Goal: Task Accomplishment & Management: Manage account settings

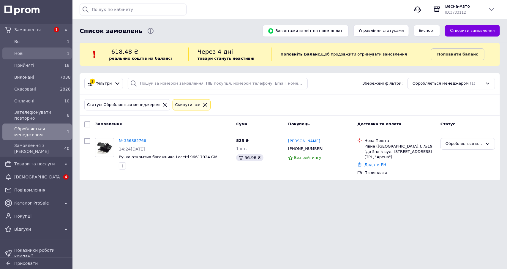
click at [29, 52] on span "Нові" at bounding box center [35, 54] width 43 height 6
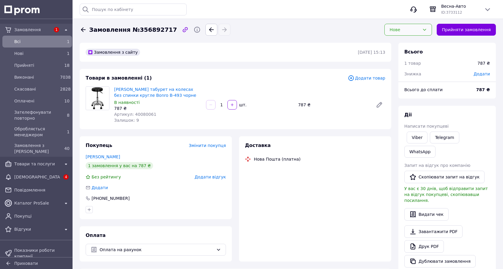
click at [422, 25] on div "Нове" at bounding box center [408, 30] width 48 height 12
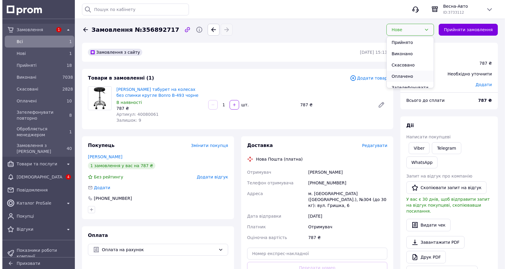
scroll to position [30, 0]
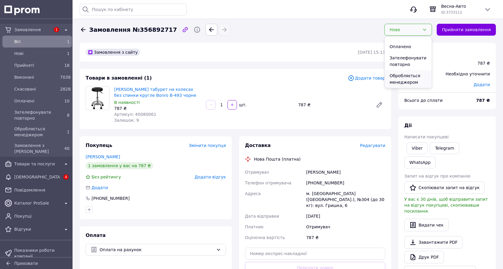
click at [413, 79] on li "Обробляється менеджером" at bounding box center [408, 79] width 47 height 18
click at [145, 115] on span "Артикул: 40080061" at bounding box center [135, 114] width 42 height 5
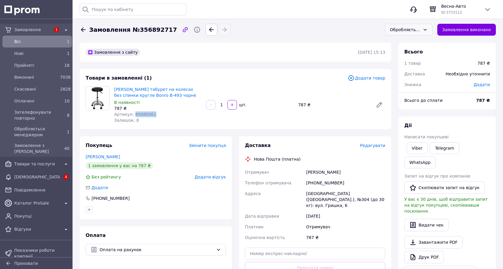
click at [145, 115] on span "Артикул: 40080061" at bounding box center [135, 114] width 42 height 5
copy span "40080061"
click at [402, 30] on div "Обробляється менеджером" at bounding box center [405, 29] width 30 height 7
click at [403, 64] on li "Скасовано" at bounding box center [408, 64] width 47 height 11
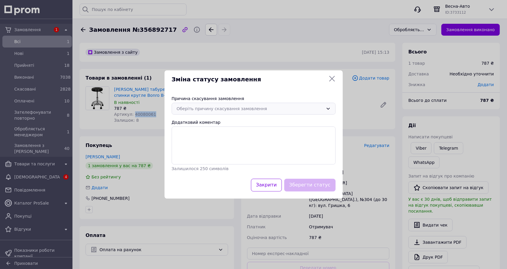
click at [263, 109] on div "Оберіть причину скасування замовлення" at bounding box center [250, 109] width 147 height 7
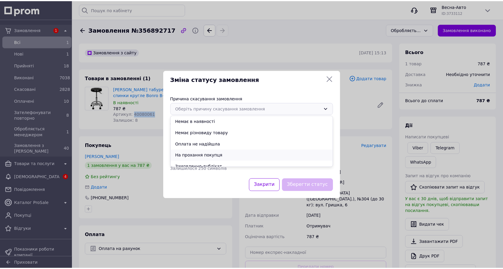
scroll to position [28, 0]
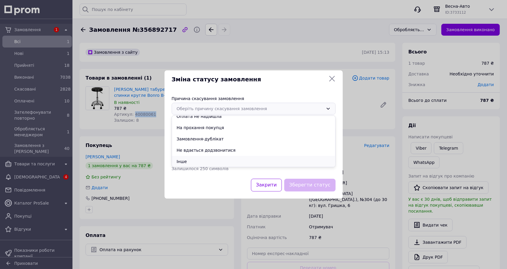
click at [205, 159] on li "Інше" at bounding box center [254, 161] width 164 height 11
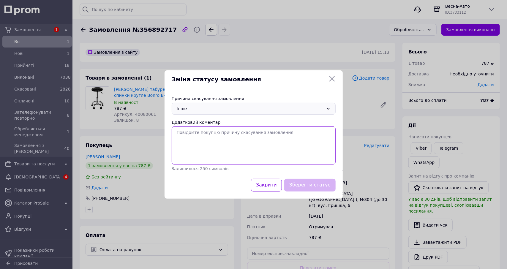
click at [247, 156] on textarea "Додатковий коментар" at bounding box center [254, 146] width 164 height 38
type textarea "."
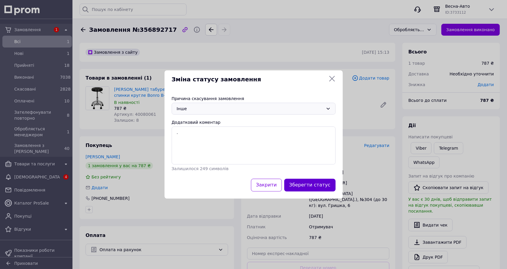
click at [314, 184] on button "Зберегти статус" at bounding box center [310, 185] width 51 height 13
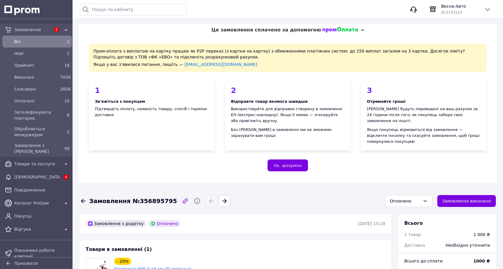
scroll to position [119, 0]
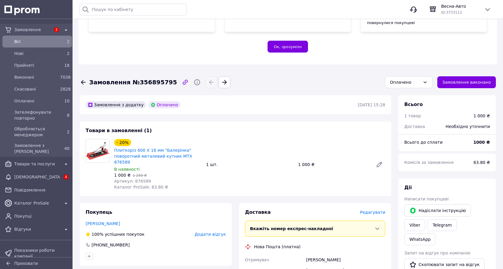
click at [133, 179] on span "Артикул: 876589" at bounding box center [132, 181] width 37 height 5
copy span "876589"
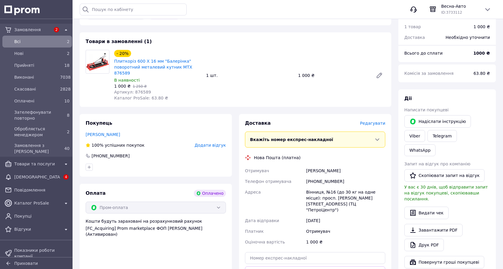
click at [309, 166] on div "[PERSON_NAME]" at bounding box center [345, 171] width 81 height 11
click at [309, 166] on div "Білаш Сергій" at bounding box center [345, 171] width 81 height 11
copy div "Білаш Сергій"
drag, startPoint x: 320, startPoint y: 170, endPoint x: 361, endPoint y: 168, distance: 41.4
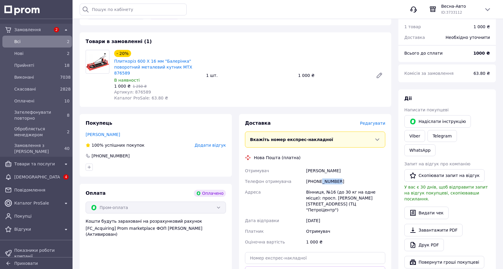
click at [361, 176] on div "+380978408604" at bounding box center [345, 181] width 81 height 11
copy div "8408604"
click at [312, 187] on div "Вінниця, №16 (до 30 кг на одне місце): просп. Коцюбинського, 70 (ТЦ "ПетроЦентр…" at bounding box center [345, 201] width 81 height 29
copy div "Вінниця"
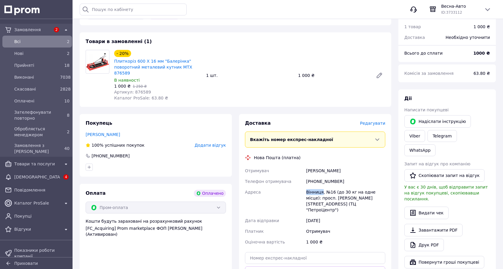
scroll to position [331, 0]
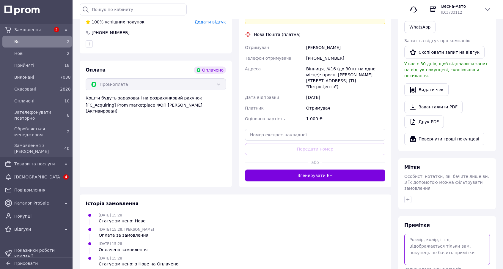
click at [426, 234] on textarea at bounding box center [447, 250] width 86 height 32
paste textarea "13168"
type textarea "+ сьог-завтра середа 13168 тулс"
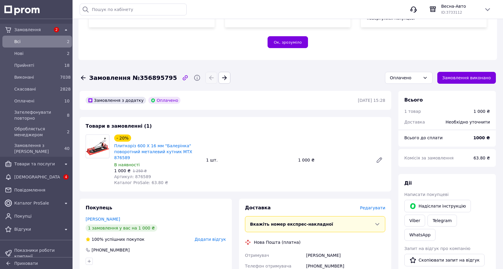
scroll to position [4, 0]
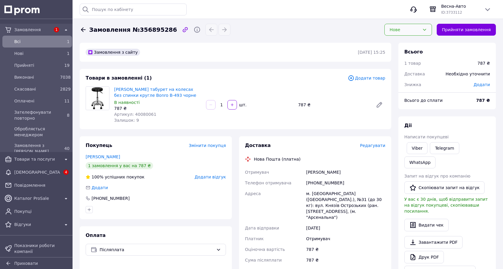
click at [427, 30] on icon at bounding box center [424, 29] width 5 height 5
click at [410, 76] on li "Обробляється менеджером" at bounding box center [408, 79] width 47 height 18
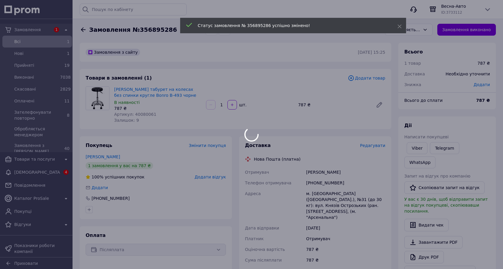
click at [142, 112] on div at bounding box center [251, 134] width 503 height 269
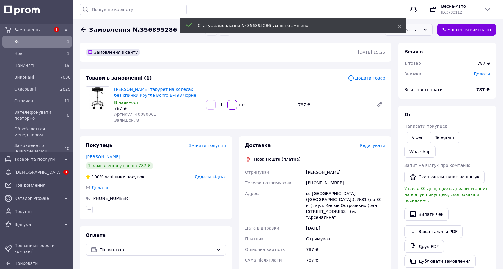
click at [142, 114] on span "Артикул: 40080061" at bounding box center [135, 114] width 42 height 5
copy span "40080061"
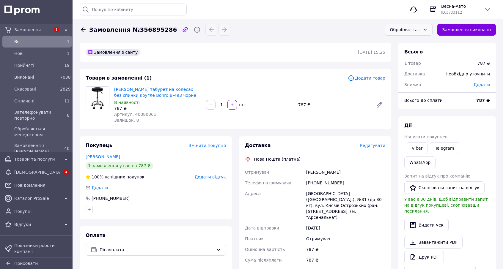
click at [311, 172] on div "Горбач Анна" at bounding box center [345, 172] width 81 height 11
copy div "Горбач Анна"
drag, startPoint x: 321, startPoint y: 183, endPoint x: 356, endPoint y: 184, distance: 34.8
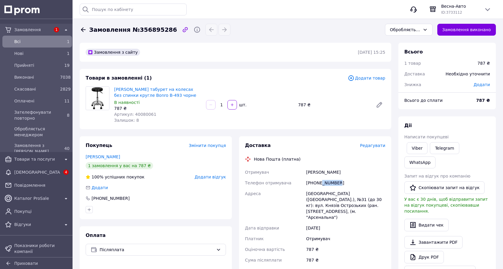
click at [356, 184] on div "[PHONE_NUMBER]" at bounding box center [345, 183] width 81 height 11
copy div "5252019"
click at [306, 193] on div "[GEOGRAPHIC_DATA] ([GEOGRAPHIC_DATA].), №31 (до 30 кг): вул. Князів Острозьких …" at bounding box center [345, 205] width 81 height 34
copy div "Київ"
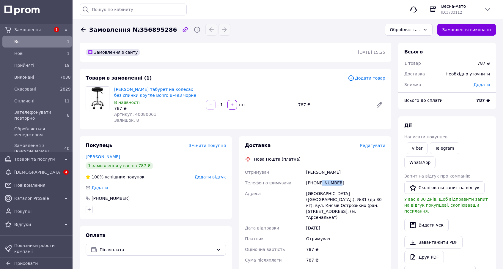
drag, startPoint x: 320, startPoint y: 183, endPoint x: 345, endPoint y: 182, distance: 24.7
click at [345, 182] on div "[PHONE_NUMBER]" at bounding box center [345, 183] width 81 height 11
click at [409, 35] on div "Обробляється менеджером" at bounding box center [409, 30] width 48 height 12
click at [409, 41] on li "Прийнято" at bounding box center [408, 42] width 47 height 11
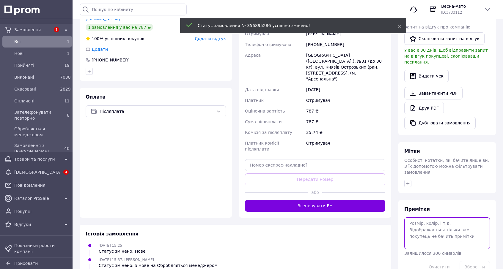
click at [427, 218] on textarea at bounding box center [447, 234] width 86 height 32
click at [424, 218] on textarea at bounding box center [447, 234] width 86 height 32
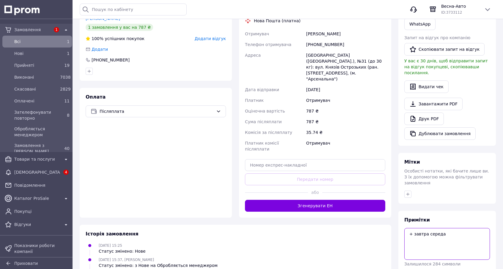
paste textarea "136592"
type textarea "+ завтра середа 136592"
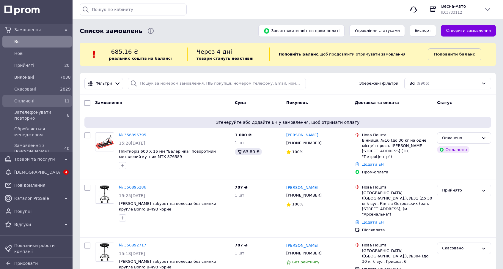
click at [28, 103] on span "Оплачені" at bounding box center [35, 101] width 43 height 6
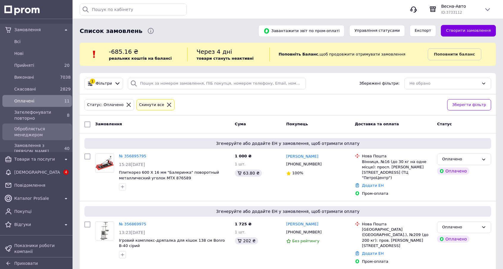
click at [41, 133] on div "Обробляється менеджером" at bounding box center [42, 132] width 58 height 14
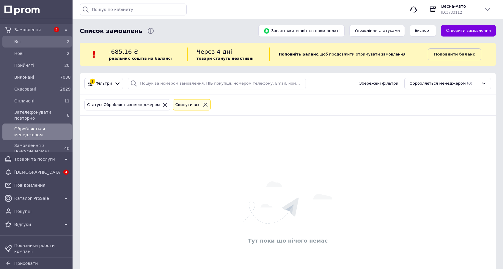
click at [51, 47] on link "Всi 2" at bounding box center [37, 42] width 74 height 12
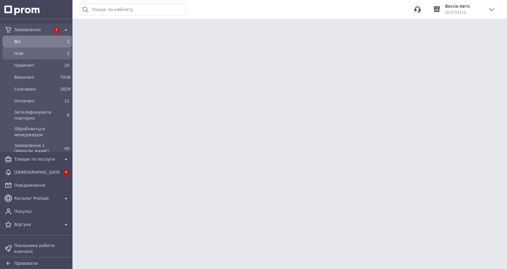
click at [51, 53] on span "Нові" at bounding box center [35, 54] width 43 height 6
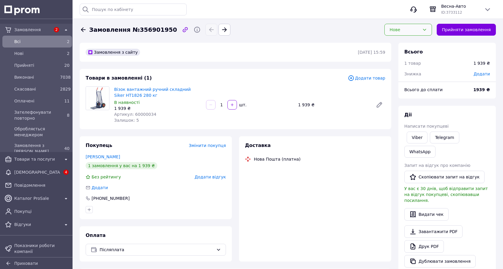
click at [427, 30] on icon at bounding box center [424, 29] width 5 height 5
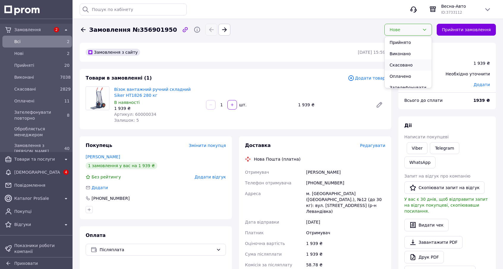
scroll to position [30, 0]
click at [418, 78] on li "Обробляється менеджером" at bounding box center [408, 79] width 47 height 18
click at [137, 111] on div "1 939 ₴" at bounding box center [157, 109] width 87 height 6
click at [137, 114] on span "Артикул: 60000034" at bounding box center [135, 114] width 42 height 5
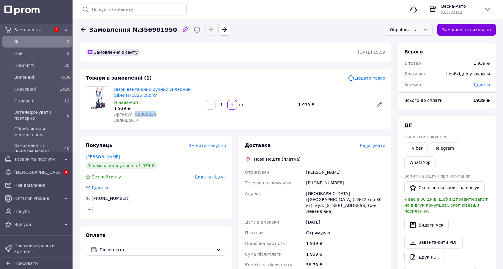
click at [137, 114] on span "Артикул: 60000034" at bounding box center [135, 114] width 42 height 5
copy span "60000034"
drag, startPoint x: 319, startPoint y: 184, endPoint x: 346, endPoint y: 183, distance: 26.8
click at [346, 183] on div "[PHONE_NUMBER]" at bounding box center [345, 183] width 81 height 11
click at [316, 173] on div "[PERSON_NAME]" at bounding box center [345, 172] width 81 height 11
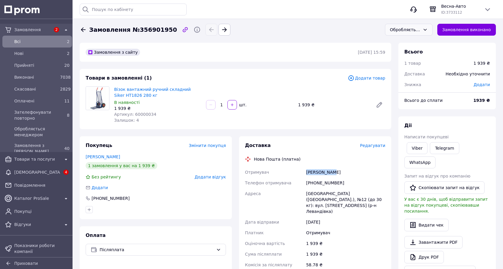
click at [316, 173] on div "[PERSON_NAME]" at bounding box center [345, 172] width 81 height 11
click at [316, 173] on div "Чиковський Ярослав" at bounding box center [345, 172] width 81 height 11
copy div "Чиковський Ярослав"
click at [309, 193] on div "Львів (Львівська обл.), №12 (до 30 кг): вул. Сяйво, 13 (р-н Левандівка)" at bounding box center [345, 202] width 81 height 29
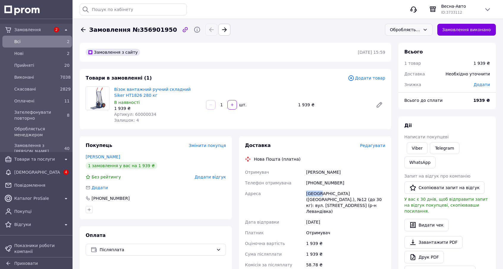
copy div "Львів"
click at [420, 35] on div "Обробляється менеджером" at bounding box center [409, 30] width 48 height 12
click at [419, 78] on li "Зателефонувати повторно" at bounding box center [408, 79] width 47 height 18
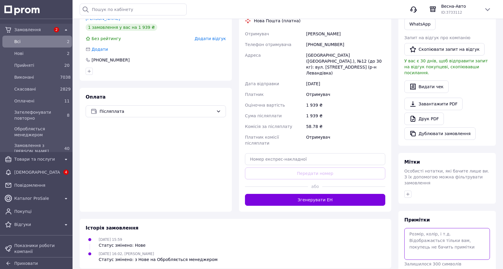
click at [432, 228] on textarea at bounding box center [447, 244] width 86 height 32
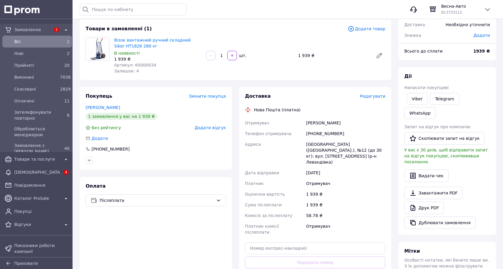
type textarea "відхиляє"
click at [315, 135] on div "+380972310764" at bounding box center [345, 133] width 81 height 11
copy div "+380972310764"
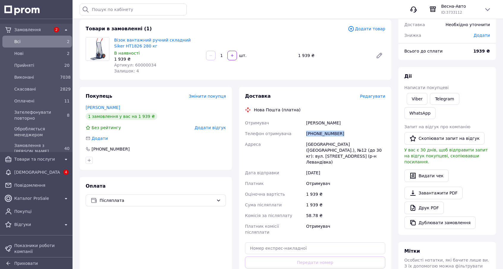
scroll to position [139, 0]
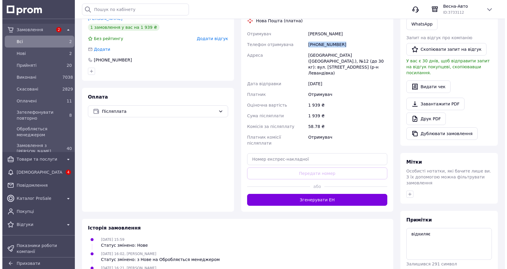
scroll to position [0, 0]
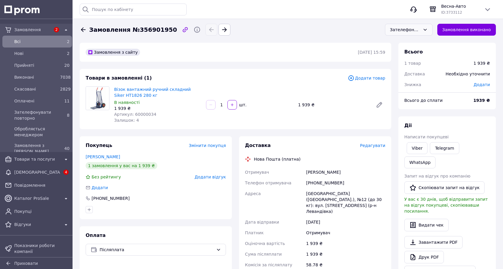
click at [154, 30] on span "Замовлення №356901950" at bounding box center [133, 30] width 88 height 9
copy span "356901950"
drag, startPoint x: 113, startPoint y: 87, endPoint x: 150, endPoint y: 117, distance: 47.3
click at [150, 117] on div "Візок вантажний ручний складний Siker HT1826 280 кг В наявності 1 939 ₴ Артикул…" at bounding box center [158, 104] width 92 height 39
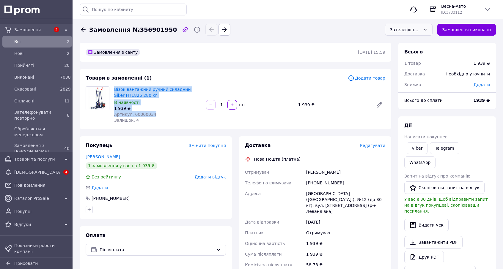
copy div "Візок вантажний ручний складний Siker HT1826 280 кг В наявності 1 939 ₴ Артикул…"
click at [162, 82] on div "Товари в замовленні (1) Додати товар Візок вантажний ручний складний Siker HT18…" at bounding box center [236, 99] width 312 height 60
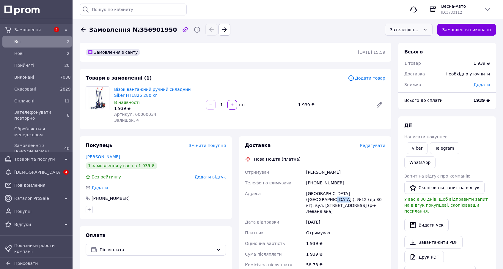
drag, startPoint x: 363, startPoint y: 194, endPoint x: 373, endPoint y: 194, distance: 10.1
click at [373, 194] on div "Львів (Львівська обл.), №12 (до 30 кг): вул. Сяйво, 13 (р-н Левандівка)" at bounding box center [345, 202] width 81 height 29
click at [373, 195] on div "Львів (Львівська обл.), №12 (до 30 кг): вул. Сяйво, 13 (р-н Левандівка)" at bounding box center [345, 202] width 81 height 29
drag, startPoint x: 362, startPoint y: 194, endPoint x: 370, endPoint y: 195, distance: 8.2
click at [370, 195] on div "Львів (Львівська обл.), №12 (до 30 кг): вул. Сяйво, 13 (р-н Левандівка)" at bounding box center [345, 202] width 81 height 29
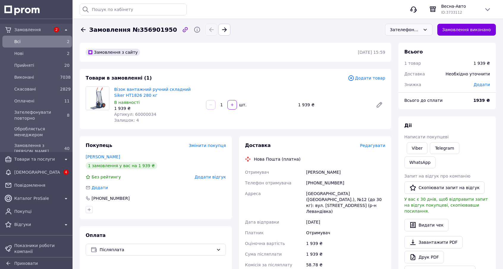
click at [306, 174] on div "Чиковський Ярослав" at bounding box center [345, 172] width 81 height 11
copy div "Чиковський Ярослав"
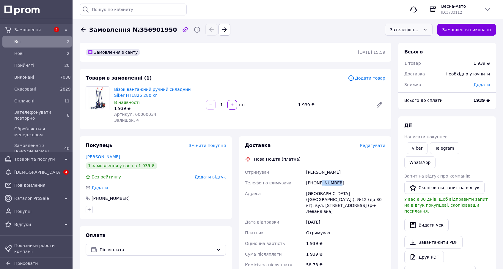
drag, startPoint x: 320, startPoint y: 183, endPoint x: 340, endPoint y: 183, distance: 20.5
click at [340, 183] on div "+380972310764" at bounding box center [345, 183] width 81 height 11
copy div "2310764"
click at [309, 191] on div "Львів (Львівська обл.), №12 (до 30 кг): вул. Сяйво, 13 (р-н Левандівка)" at bounding box center [345, 202] width 81 height 29
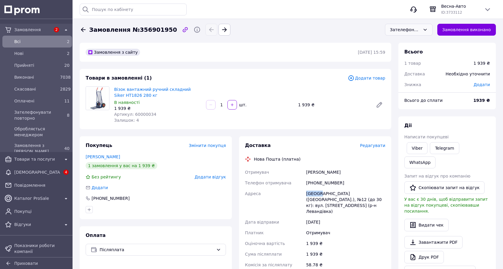
copy div "Львів"
click at [376, 146] on span "Редагувати" at bounding box center [372, 145] width 25 height 5
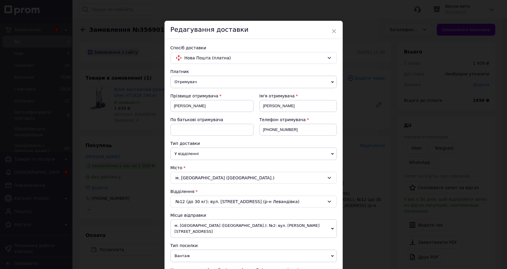
scroll to position [59, 0]
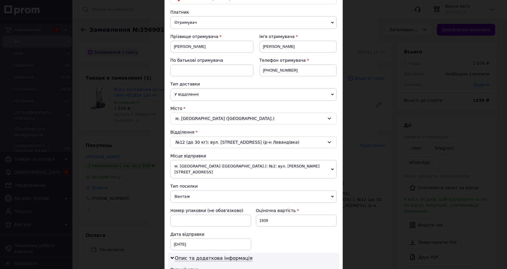
click at [206, 137] on div "№12 (до 30 кг): вул. Сяйво, 13 (р-н Левандівка)" at bounding box center [254, 142] width 166 height 12
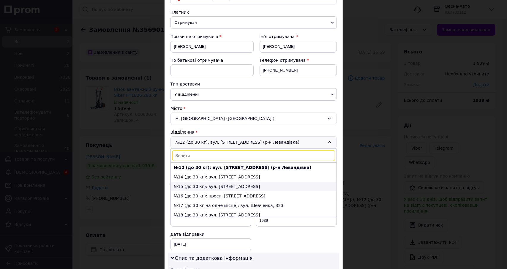
scroll to position [0, 0]
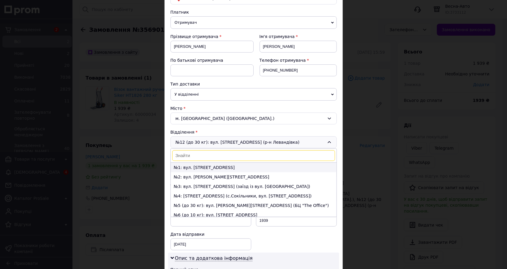
click at [206, 167] on li "№1: вул. Городоцька, 359" at bounding box center [254, 168] width 166 height 10
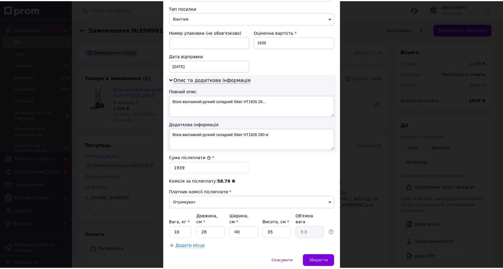
scroll to position [247, 0]
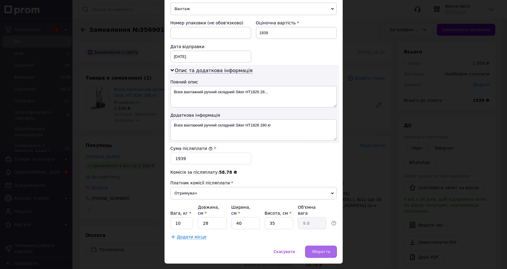
click at [318, 250] on span "Зберегти" at bounding box center [321, 252] width 19 height 4
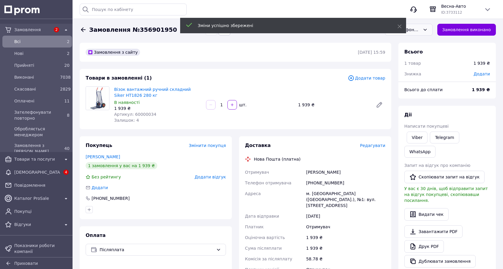
click at [411, 33] on div "Зателефонувати повторно" at bounding box center [409, 30] width 48 height 12
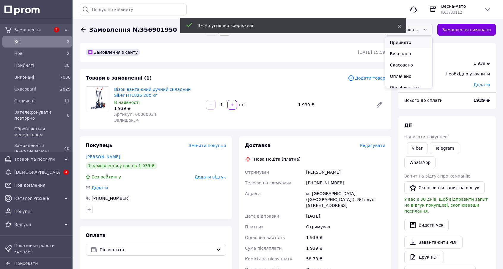
click at [408, 42] on li "Прийнято" at bounding box center [408, 42] width 47 height 11
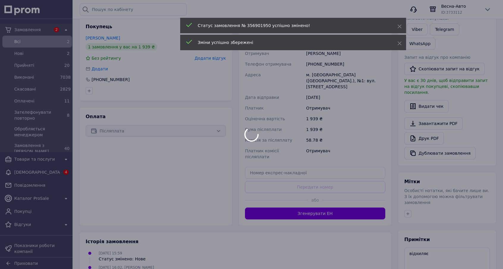
scroll to position [149, 0]
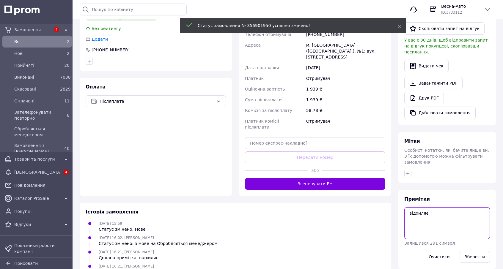
click at [426, 208] on textarea "відхиляє" at bounding box center [447, 224] width 86 height 32
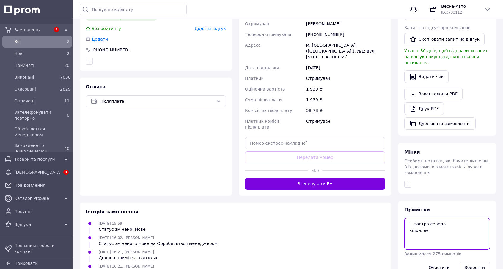
paste textarea "136603"
type textarea "+ завтра середа 136603 відхиляє"
click at [480, 262] on button "Зберегти" at bounding box center [475, 268] width 30 height 12
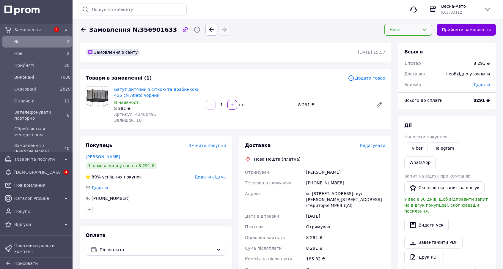
click at [418, 33] on div "Нове" at bounding box center [408, 30] width 48 height 12
click at [417, 78] on li "Обробляється менеджером" at bounding box center [408, 79] width 47 height 18
click at [141, 117] on span "Артикул: 42400491" at bounding box center [135, 114] width 42 height 5
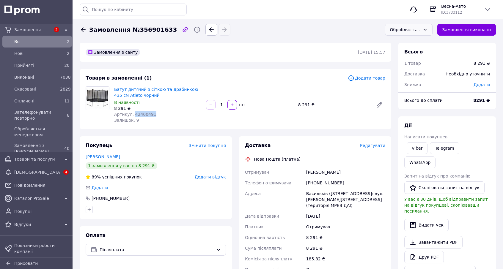
copy span "42400491"
drag, startPoint x: 112, startPoint y: 89, endPoint x: 212, endPoint y: 87, distance: 99.9
click at [212, 87] on div "Батут дитячий з сіткою та драбинкою 435 см Atleto чорний В наявності 8 291 ₴ Ар…" at bounding box center [250, 104] width 276 height 39
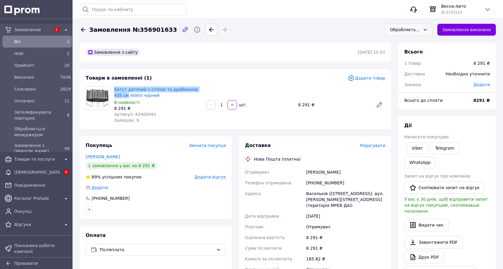
copy link "Батут дитячий з сіткою та драбинкою 435 см"
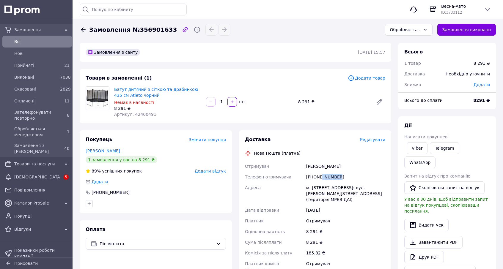
drag, startPoint x: 320, startPoint y: 177, endPoint x: 356, endPoint y: 178, distance: 35.7
click at [356, 178] on div "+380675388283" at bounding box center [345, 177] width 81 height 11
drag, startPoint x: 113, startPoint y: 90, endPoint x: 200, endPoint y: 92, distance: 86.8
click at [200, 92] on div "Батут дитячий з сіткою та драбинкою 435 см Atleto чорний Немає в наявності 8 29…" at bounding box center [158, 101] width 92 height 33
copy link "Батут дитячий з сіткою та драбинкою 435 см"
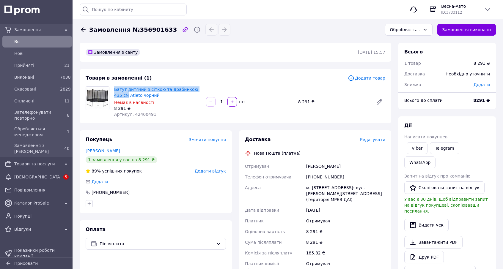
click at [113, 83] on div "Товари в замовленні (1) Додати товар Батут дитячий з сіткою та драбинкою 435 см…" at bounding box center [236, 96] width 312 height 54
drag, startPoint x: 114, startPoint y: 89, endPoint x: 125, endPoint y: 95, distance: 12.6
click at [125, 95] on div "Батут дитячий з сіткою та драбинкою 435 см Atleto чорний Немає в наявності 8 29…" at bounding box center [158, 101] width 92 height 33
copy link "Батут дитячий з сіткою та драбинкою 435 см Atleto"
drag, startPoint x: 306, startPoint y: 166, endPoint x: 338, endPoint y: 167, distance: 32.4
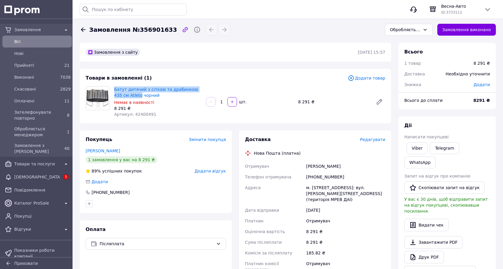
click at [338, 167] on div "[PERSON_NAME]" at bounding box center [345, 166] width 81 height 11
copy div "[PERSON_NAME]"
click at [316, 178] on div "[PHONE_NUMBER]" at bounding box center [345, 177] width 81 height 11
click at [323, 177] on div "[PHONE_NUMBER]" at bounding box center [345, 177] width 81 height 11
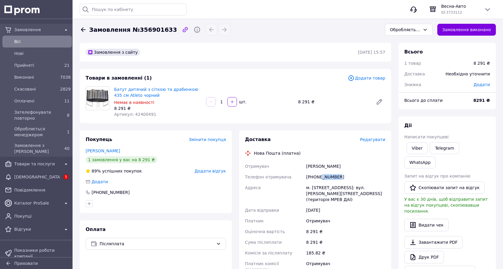
drag, startPoint x: 320, startPoint y: 177, endPoint x: 369, endPoint y: 174, distance: 48.9
click at [369, 174] on div "[PHONE_NUMBER]" at bounding box center [345, 177] width 81 height 11
copy div "5388283"
click at [320, 187] on div "м. [STREET_ADDRESS]: вул. [PERSON_NAME][STREET_ADDRESS] (територія МРЕВ ДАІ)" at bounding box center [345, 194] width 81 height 23
click at [320, 189] on div "м. [STREET_ADDRESS]: вул. [PERSON_NAME][STREET_ADDRESS] (територія МРЕВ ДАІ)" at bounding box center [345, 194] width 81 height 23
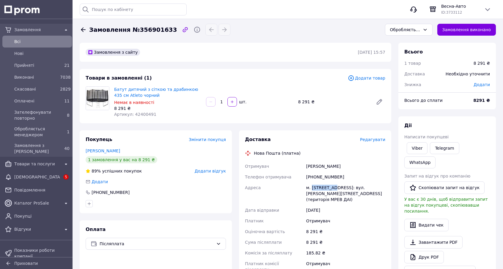
click at [320, 189] on div "м. [STREET_ADDRESS]: вул. [PERSON_NAME][STREET_ADDRESS] (територія МРЕВ ДАІ)" at bounding box center [345, 194] width 81 height 23
copy div "Васильків"
click at [370, 79] on span "Додати товар" at bounding box center [366, 78] width 37 height 7
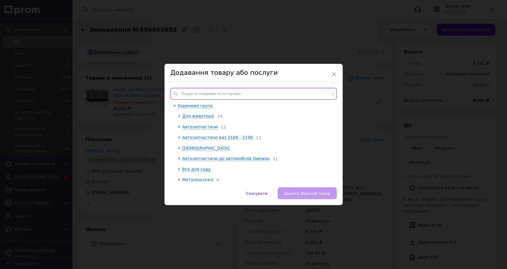
click at [202, 90] on input "text" at bounding box center [254, 94] width 166 height 12
paste input "42400490"
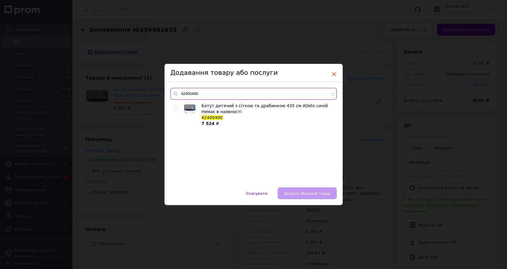
type input "42400490"
click at [334, 74] on span "×" at bounding box center [334, 74] width 5 height 10
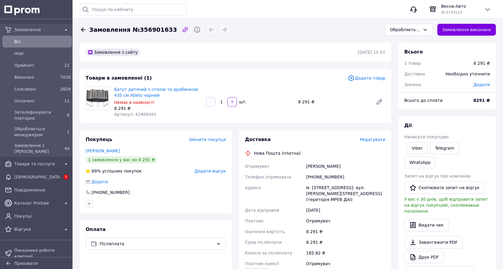
click at [363, 78] on span "Додати товар" at bounding box center [366, 78] width 37 height 7
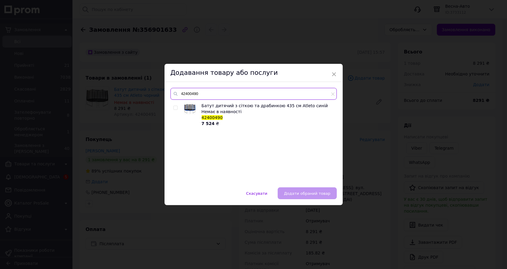
click at [206, 94] on input "42400490" at bounding box center [254, 94] width 166 height 12
click at [175, 109] on input "checkbox" at bounding box center [176, 108] width 4 height 4
checkbox input "true"
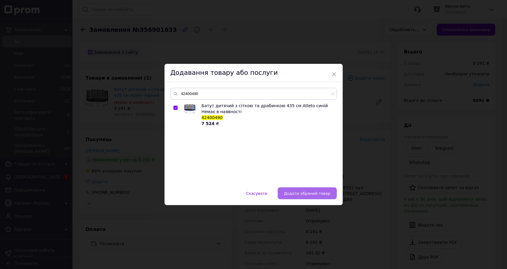
click at [293, 191] on span "Додати обраний товар" at bounding box center [307, 193] width 46 height 4
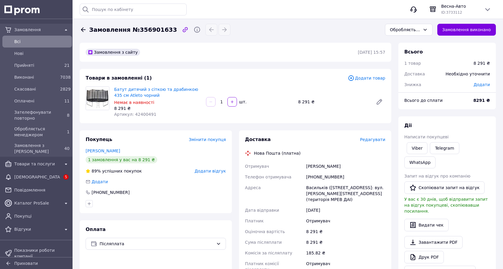
click at [375, 80] on span "Додати товар" at bounding box center [366, 78] width 37 height 7
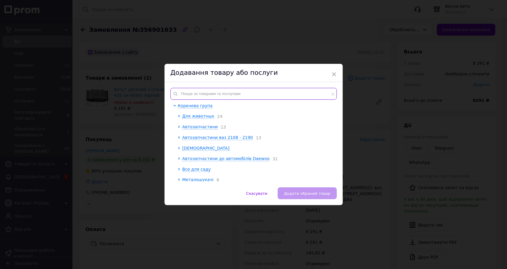
click at [193, 89] on input "text" at bounding box center [254, 94] width 166 height 12
click at [195, 94] on input "text" at bounding box center [254, 94] width 166 height 12
paste input "42400490"
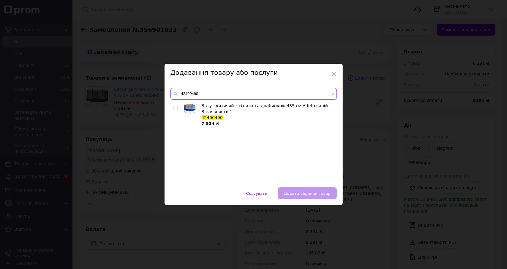
type input "42400490"
click at [177, 107] on div at bounding box center [176, 108] width 4 height 4
click at [176, 107] on input "checkbox" at bounding box center [176, 108] width 4 height 4
checkbox input "true"
click at [304, 191] on button "Додати обраний товар" at bounding box center [307, 194] width 59 height 12
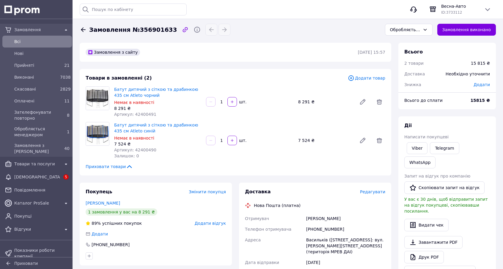
click at [144, 113] on span "Артикул: 42400491" at bounding box center [135, 114] width 42 height 5
copy span "42400491"
click at [380, 102] on icon at bounding box center [379, 101] width 5 height 5
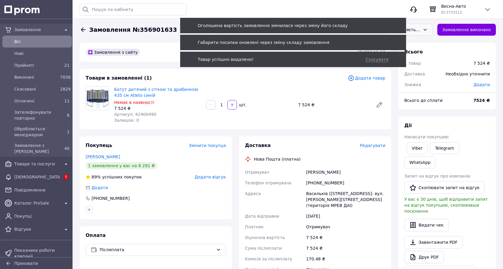
click at [419, 33] on div "Обробляється менеджером" at bounding box center [405, 29] width 30 height 7
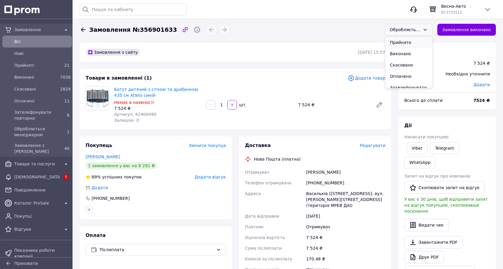
click at [420, 40] on li "Прийнято" at bounding box center [408, 42] width 47 height 11
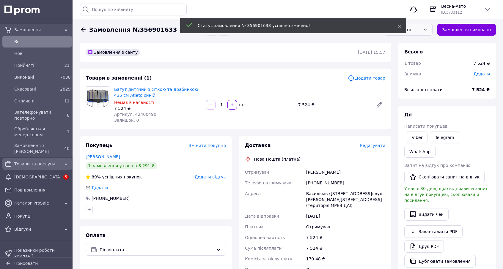
drag, startPoint x: 36, startPoint y: 161, endPoint x: 37, endPoint y: 164, distance: 3.7
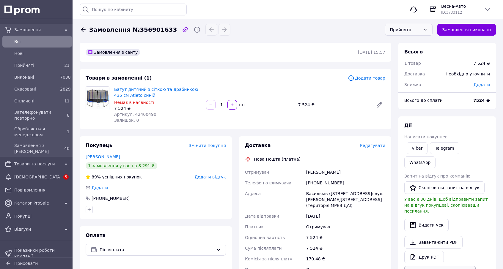
scroll to position [119, 0]
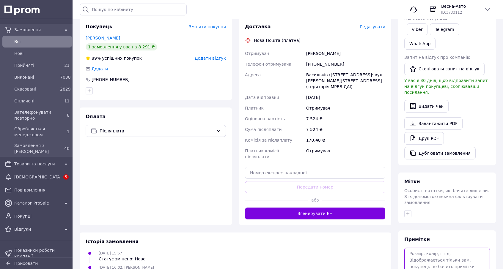
click at [439, 248] on textarea at bounding box center [447, 264] width 86 height 32
paste textarea "136607"
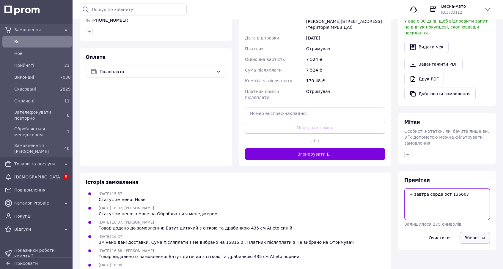
type textarea "+ завтра серда ост 136607"
click at [478, 232] on button "Зберегти" at bounding box center [475, 238] width 30 height 12
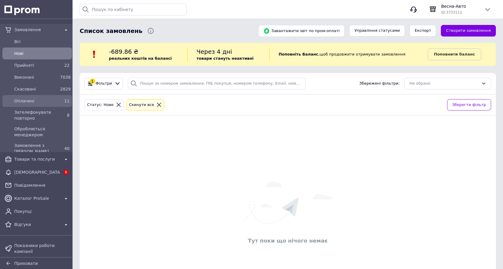
click at [17, 97] on div "Оплачені" at bounding box center [36, 101] width 46 height 8
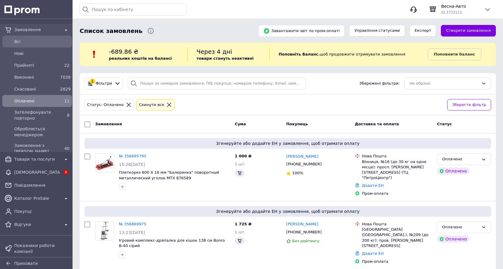
click at [26, 43] on span "Всi" at bounding box center [41, 42] width 55 height 6
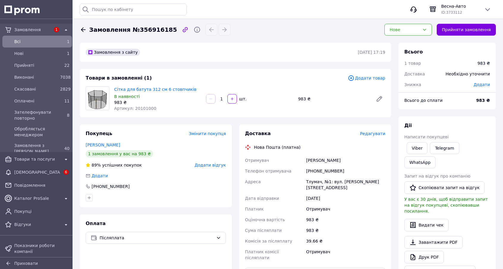
click at [143, 108] on span "Артикул: 20101000" at bounding box center [135, 108] width 42 height 5
copy span "20101000"
click at [427, 30] on icon at bounding box center [424, 29] width 5 height 5
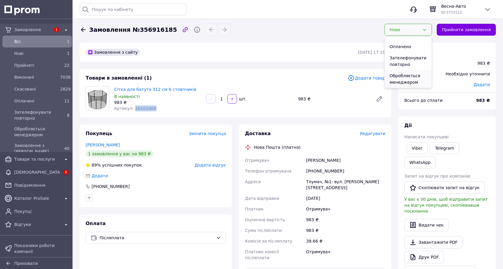
click at [415, 79] on li "Обробляється менеджером" at bounding box center [408, 79] width 47 height 18
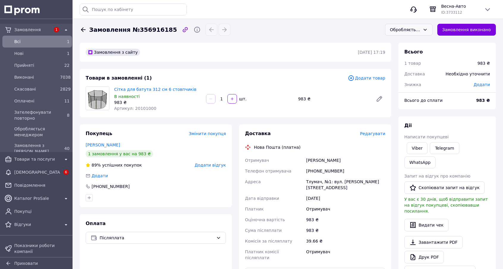
click at [307, 162] on div "[PERSON_NAME]" at bounding box center [345, 160] width 81 height 11
click at [307, 162] on div "Дарнобід Мар'яна" at bounding box center [345, 160] width 81 height 11
copy div "Дарнобід Мар'яна"
drag, startPoint x: 320, startPoint y: 170, endPoint x: 345, endPoint y: 169, distance: 25.0
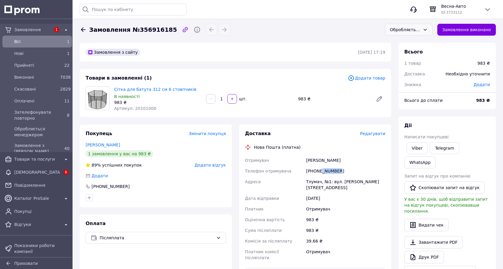
click at [345, 169] on div "[PHONE_NUMBER]" at bounding box center [345, 171] width 81 height 11
copy div "4857706"
click at [314, 183] on div "Тлумач, №1: вул. [PERSON_NAME][STREET_ADDRESS]" at bounding box center [345, 185] width 81 height 17
copy div "Тлумач"
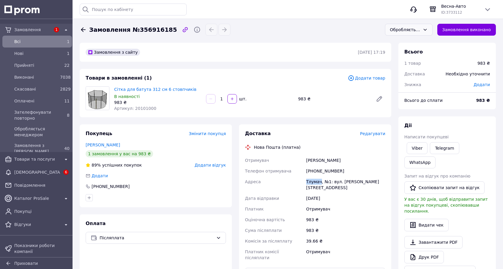
scroll to position [139, 0]
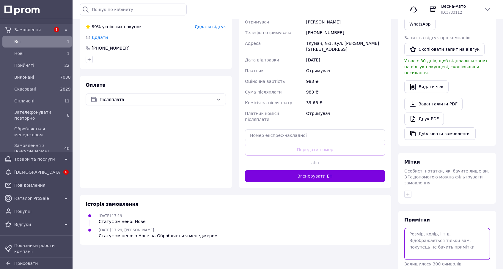
click at [424, 228] on textarea at bounding box center [447, 244] width 86 height 32
paste textarea "136616"
type textarea "+ завтра середа 136616"
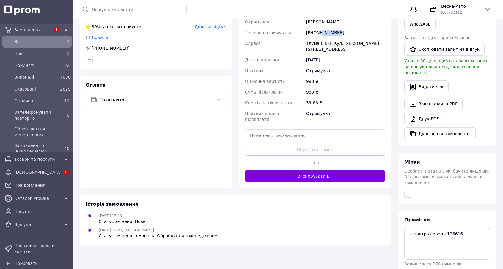
drag, startPoint x: 320, startPoint y: 31, endPoint x: 354, endPoint y: 31, distance: 33.9
click at [353, 31] on div "[PHONE_NUMBER]" at bounding box center [345, 32] width 81 height 11
click at [391, 68] on div "Доставка Редагувати Нова Пошта (платна) Отримувач Дарнобід Мар'яна Телефон отри…" at bounding box center [315, 87] width 152 height 202
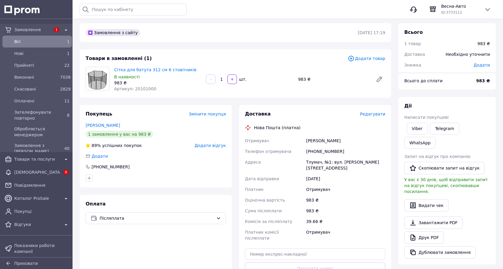
scroll to position [0, 0]
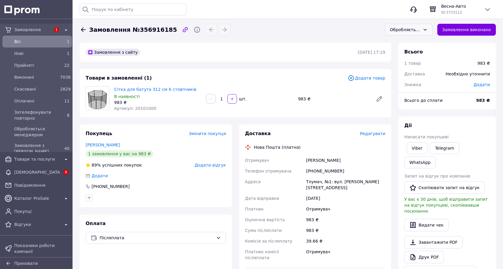
click at [407, 32] on div "Обробляється менеджером" at bounding box center [405, 29] width 30 height 7
click at [408, 40] on li "Прийнято" at bounding box center [408, 42] width 47 height 11
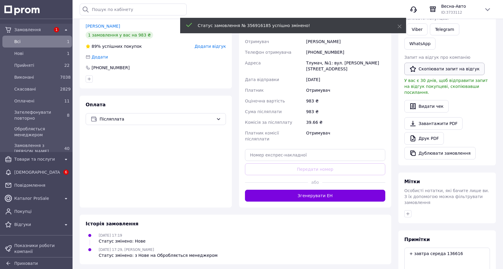
scroll to position [139, 0]
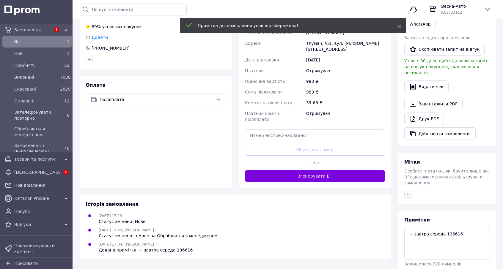
scroll to position [0, 0]
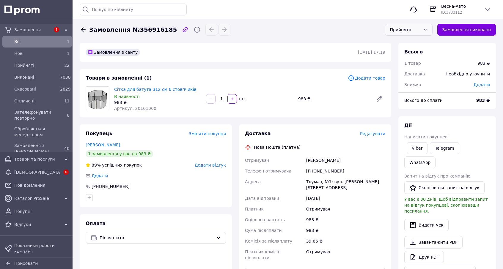
click at [134, 109] on span "Артикул: 20101000" at bounding box center [135, 108] width 42 height 5
copy span "20101000"
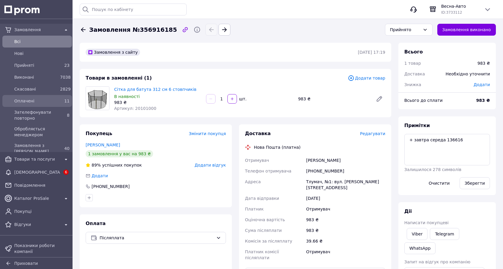
click at [34, 101] on span "Оплачені" at bounding box center [35, 101] width 43 height 6
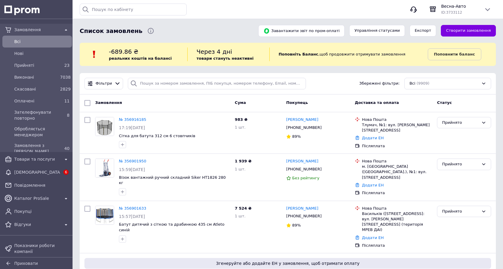
scroll to position [89, 0]
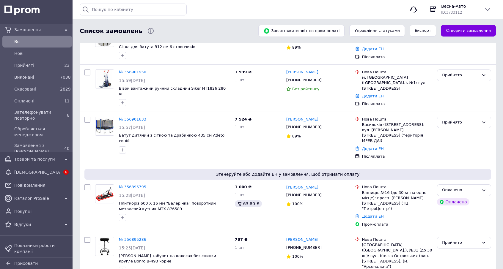
click at [42, 43] on span "Всi" at bounding box center [41, 42] width 55 height 6
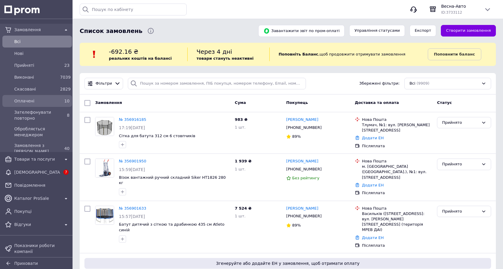
click at [66, 100] on span "10" at bounding box center [66, 101] width 5 height 5
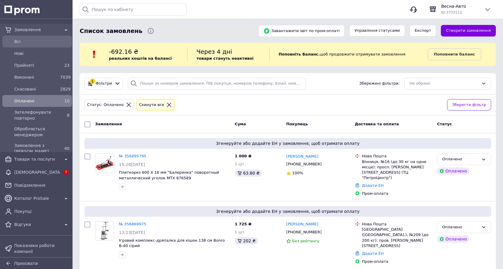
click at [46, 41] on span "Всi" at bounding box center [41, 42] width 55 height 6
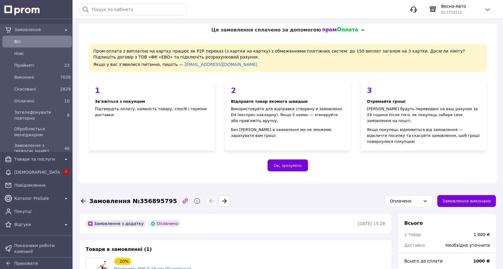
scroll to position [119, 0]
